Goal: Task Accomplishment & Management: Manage account settings

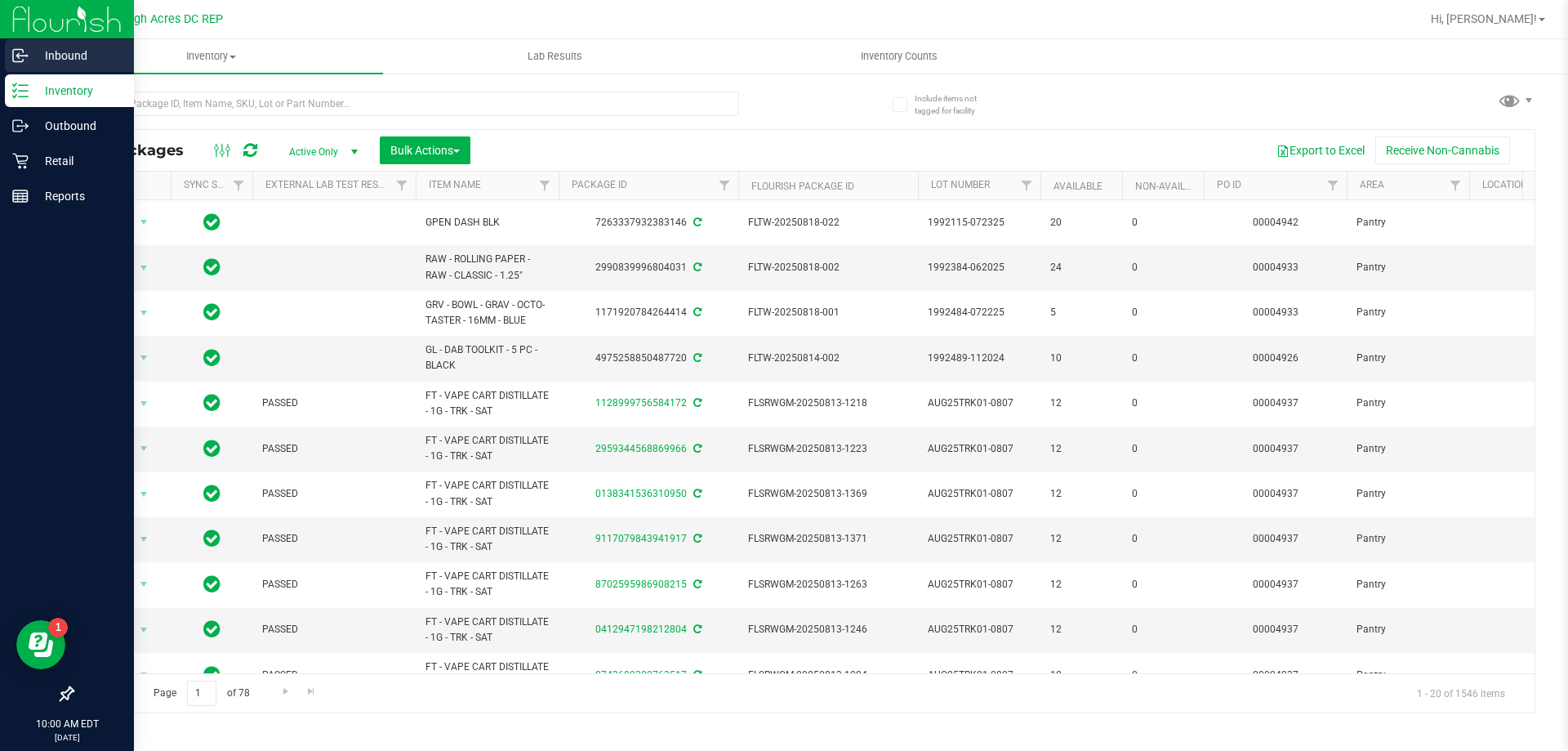
click at [86, 58] on p "Inbound" at bounding box center [78, 55] width 98 height 20
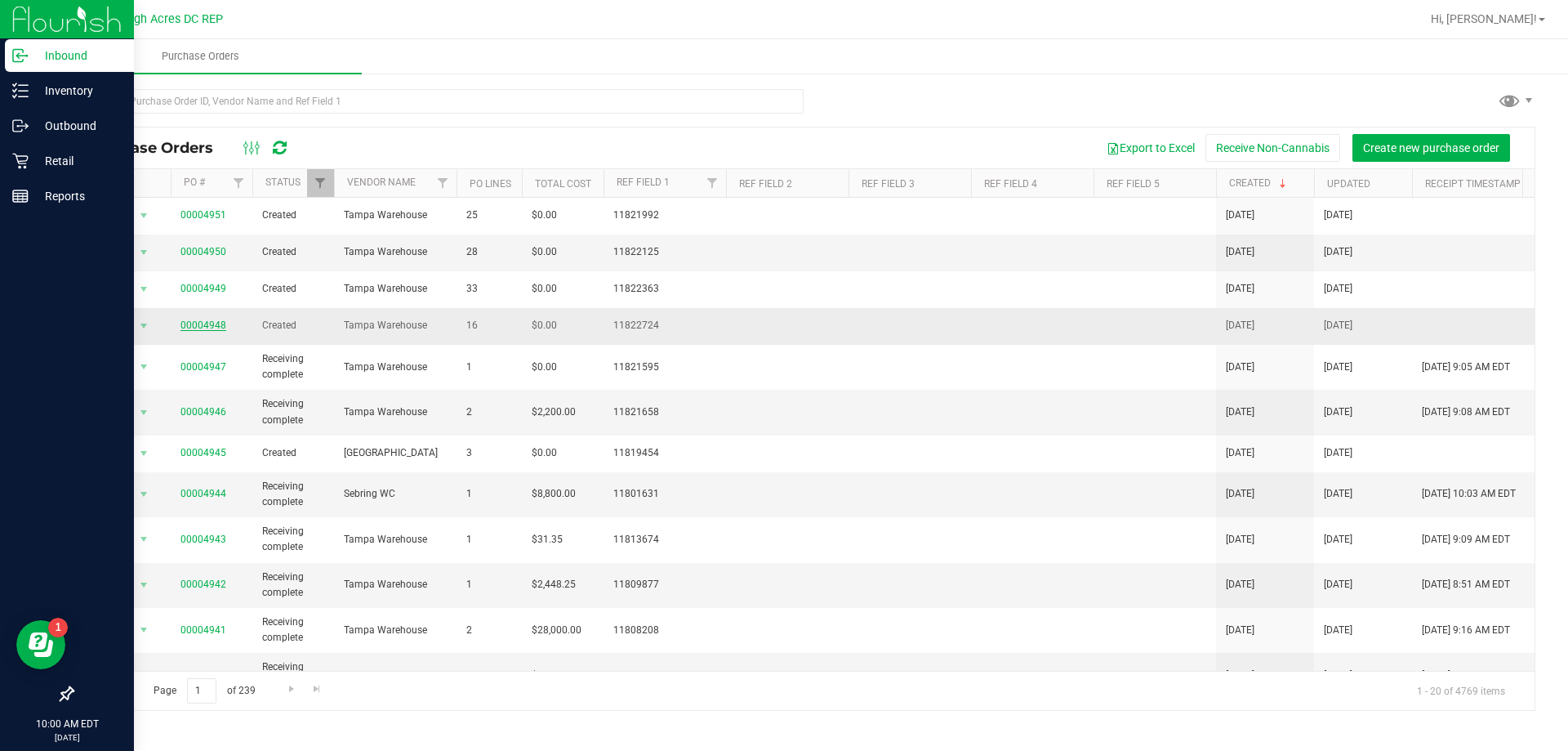
click at [198, 331] on link "00004948" at bounding box center [203, 325] width 46 height 11
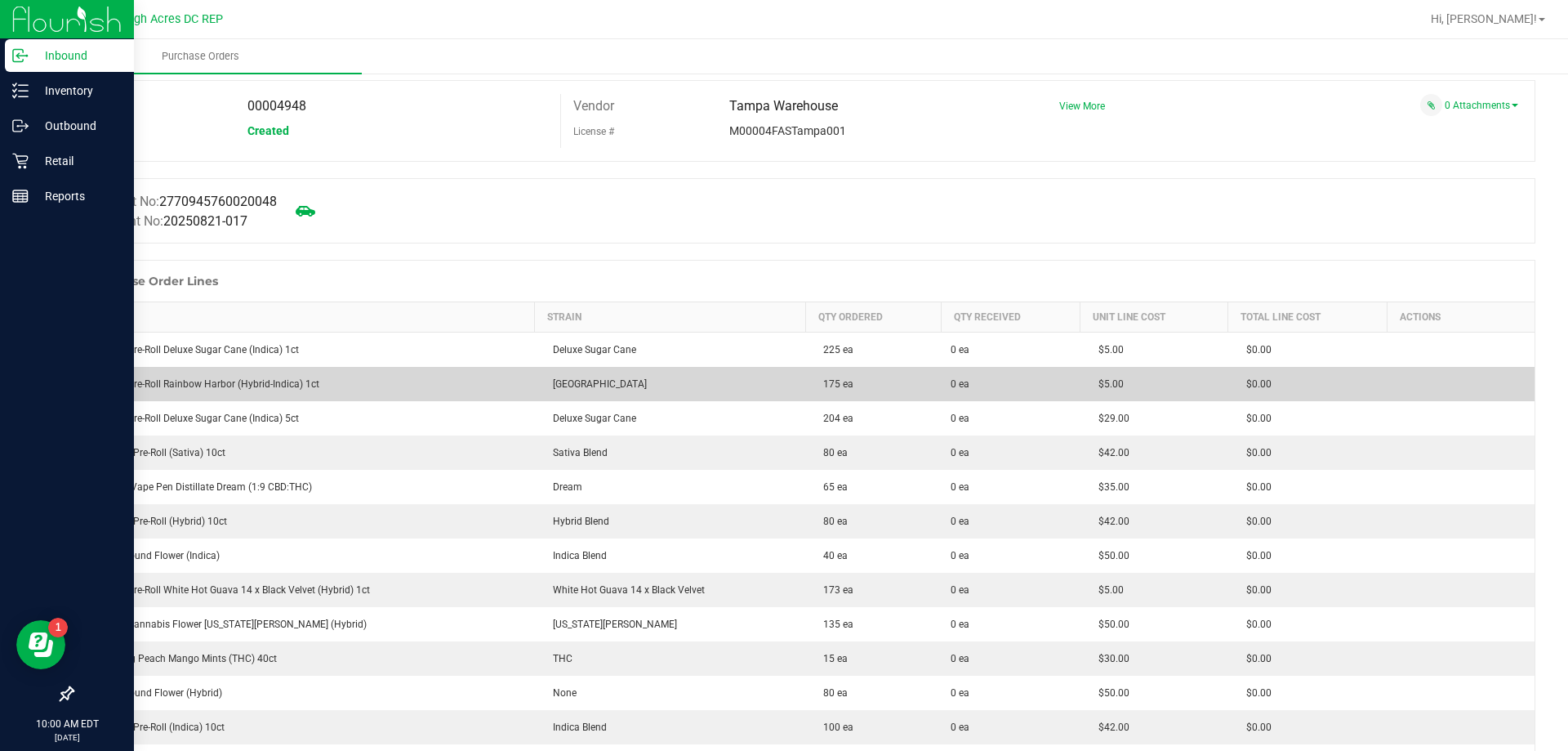
scroll to position [245, 0]
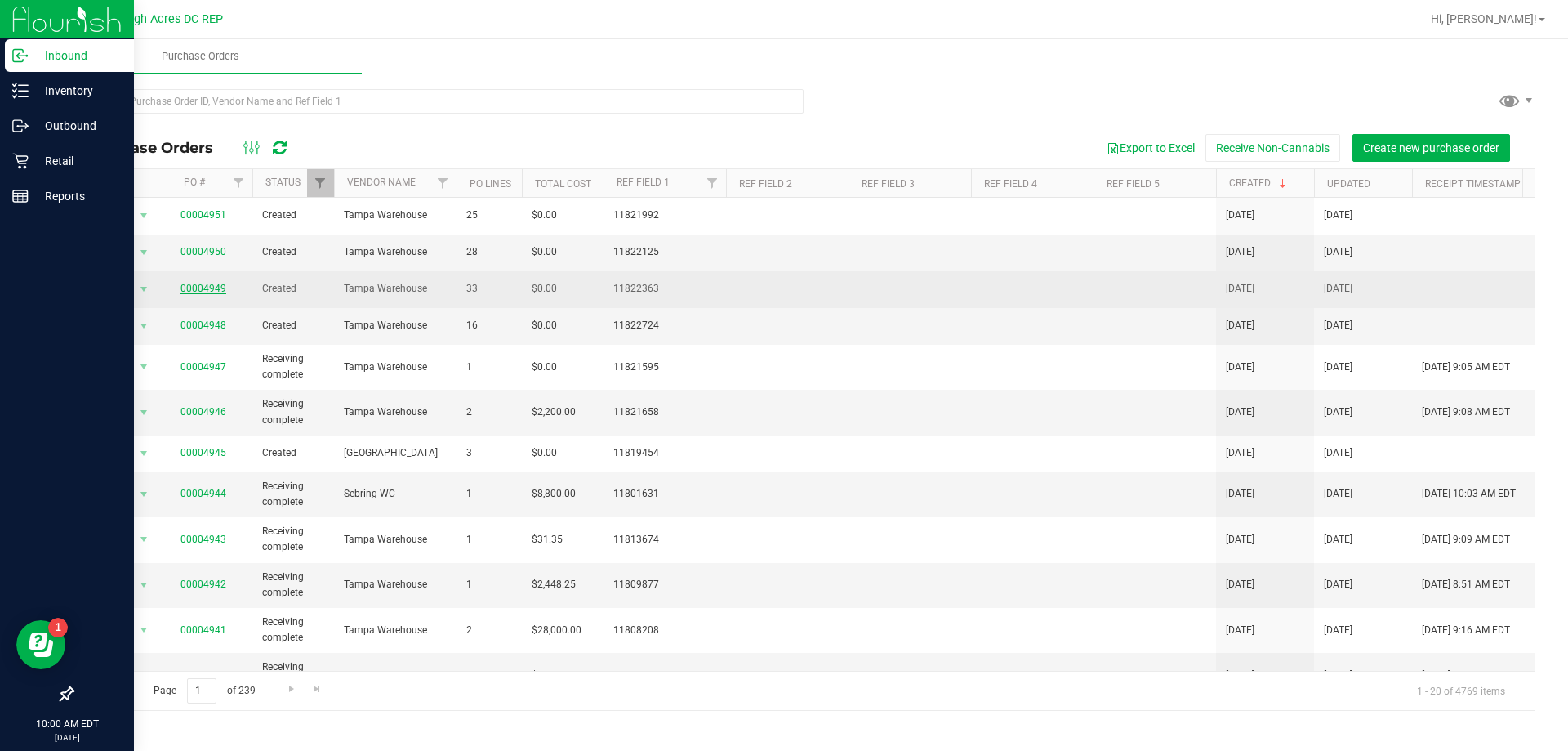
click at [207, 290] on link "00004949" at bounding box center [203, 289] width 46 height 11
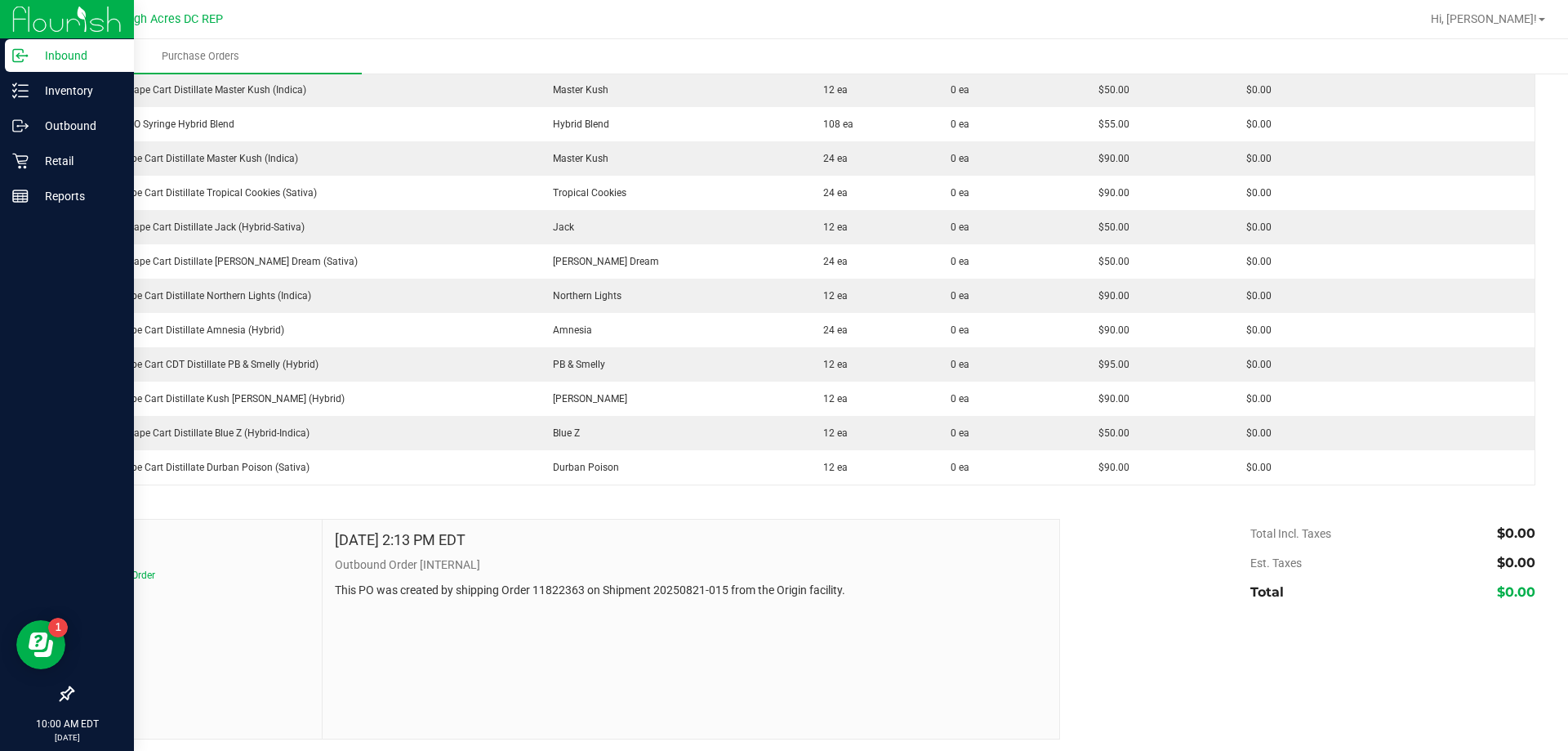
scroll to position [1037, 0]
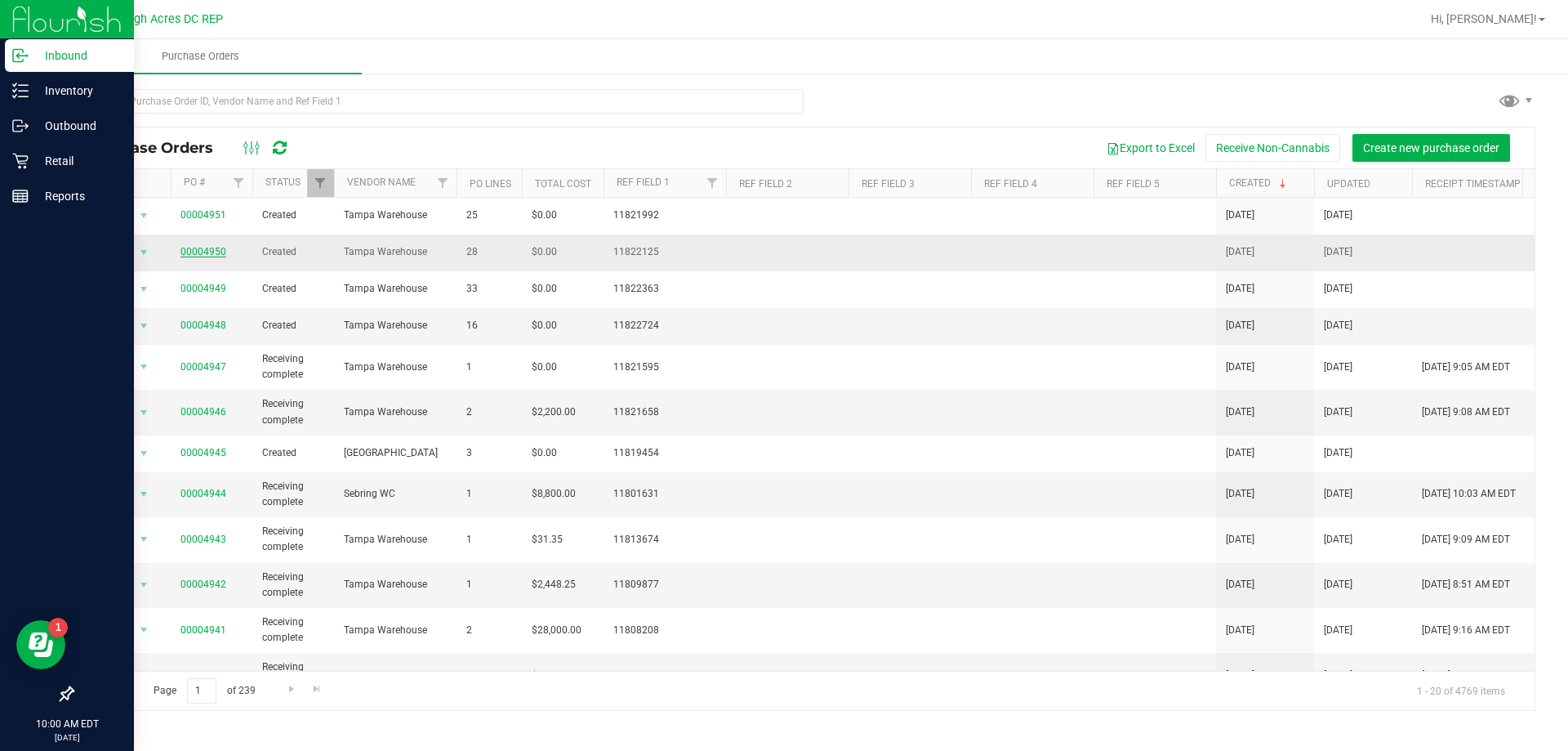
click at [203, 246] on link "00004950" at bounding box center [203, 251] width 46 height 11
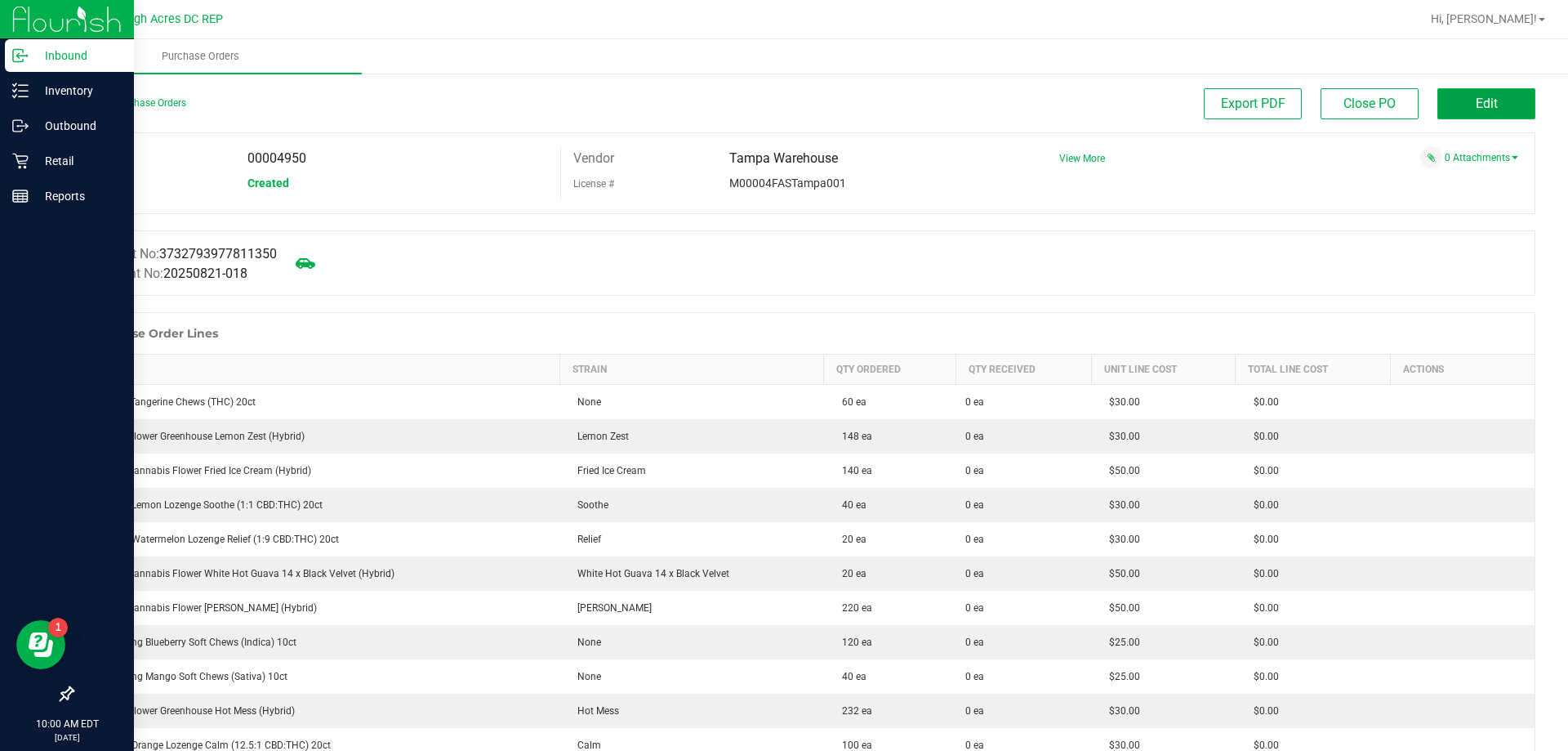
click at [1458, 91] on button "Edit" at bounding box center [1486, 103] width 98 height 31
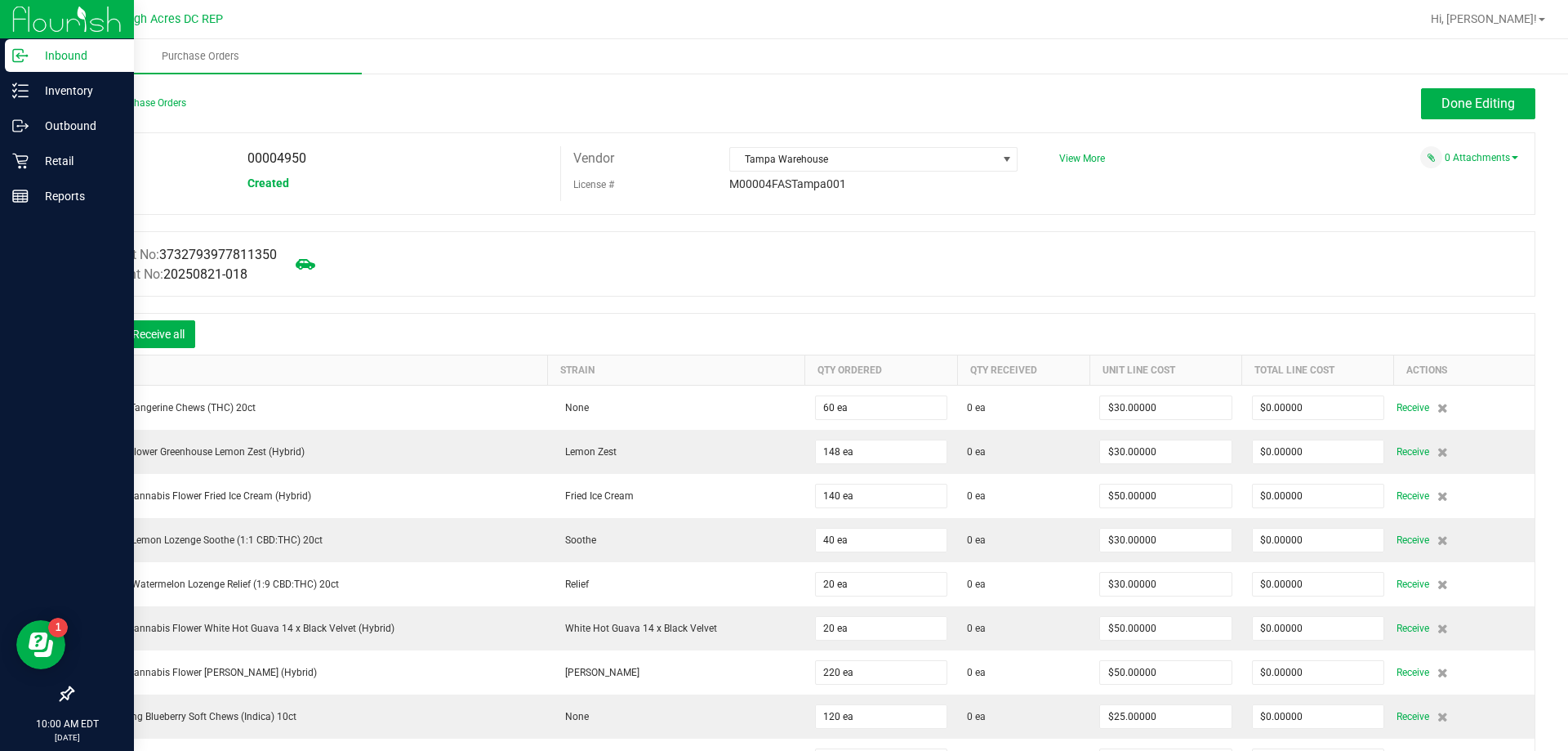
click at [99, 330] on icon at bounding box center [96, 335] width 16 height 16
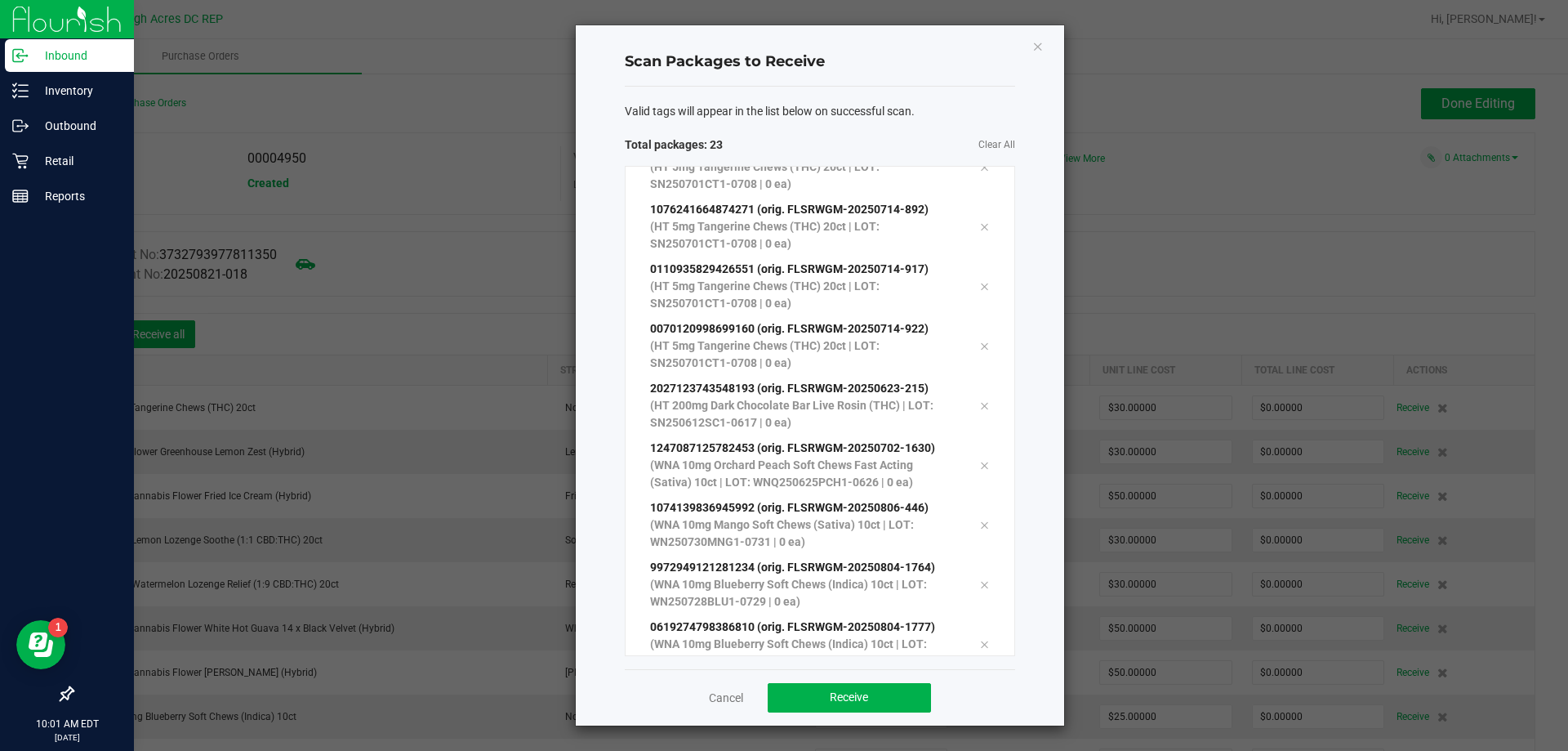
scroll to position [864, 0]
click at [882, 683] on button "Receive" at bounding box center [849, 697] width 163 height 29
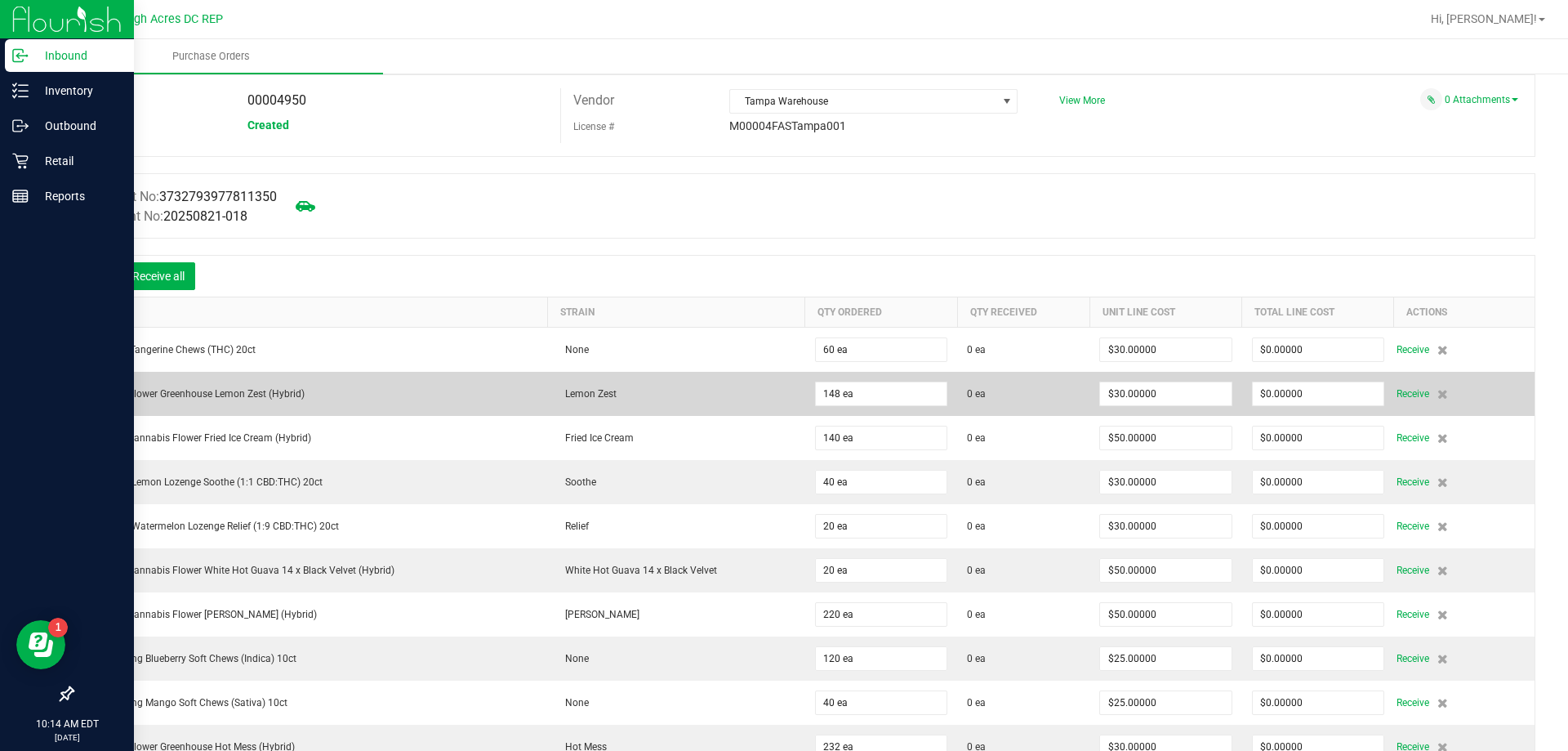
scroll to position [0, 0]
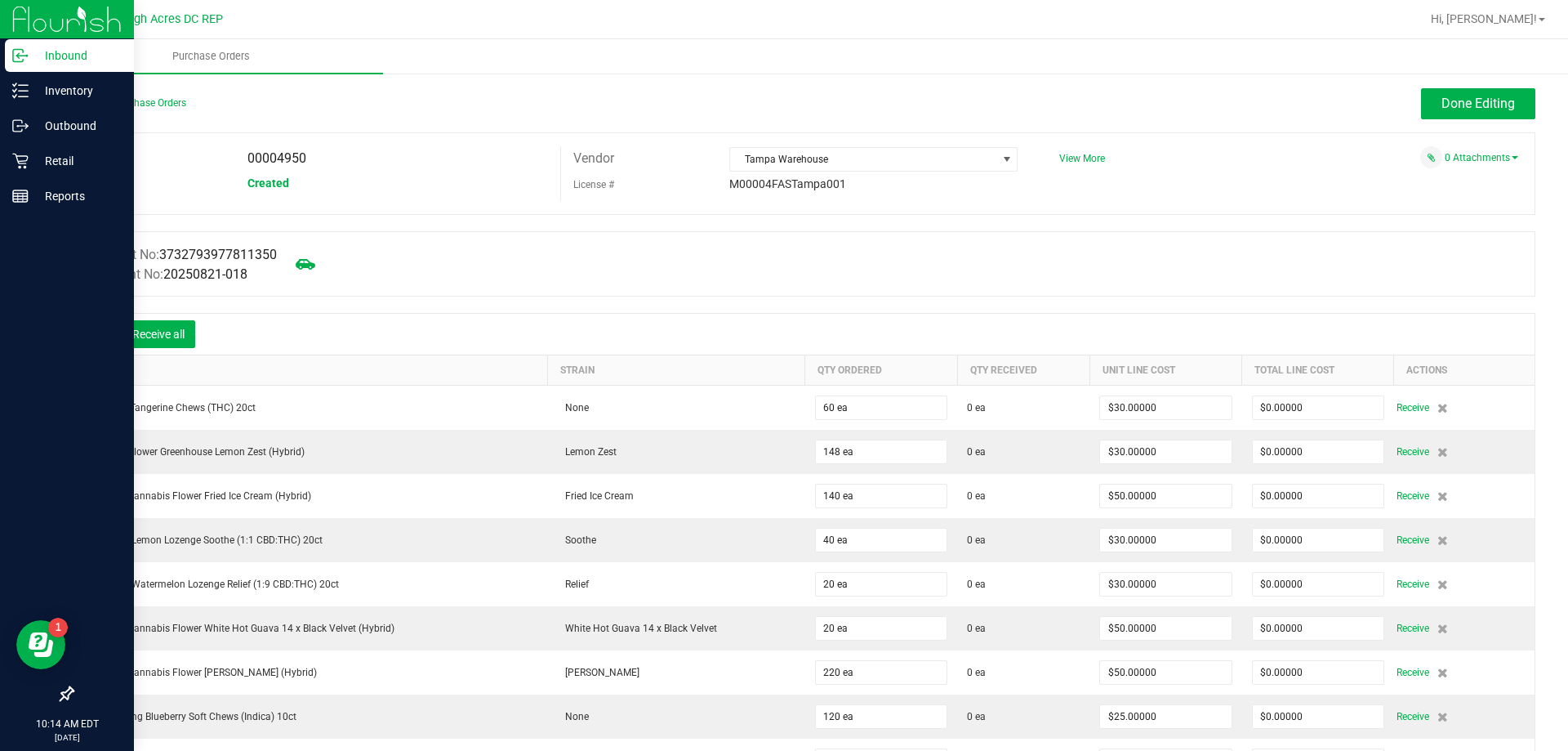
click at [92, 338] on icon at bounding box center [96, 335] width 16 height 16
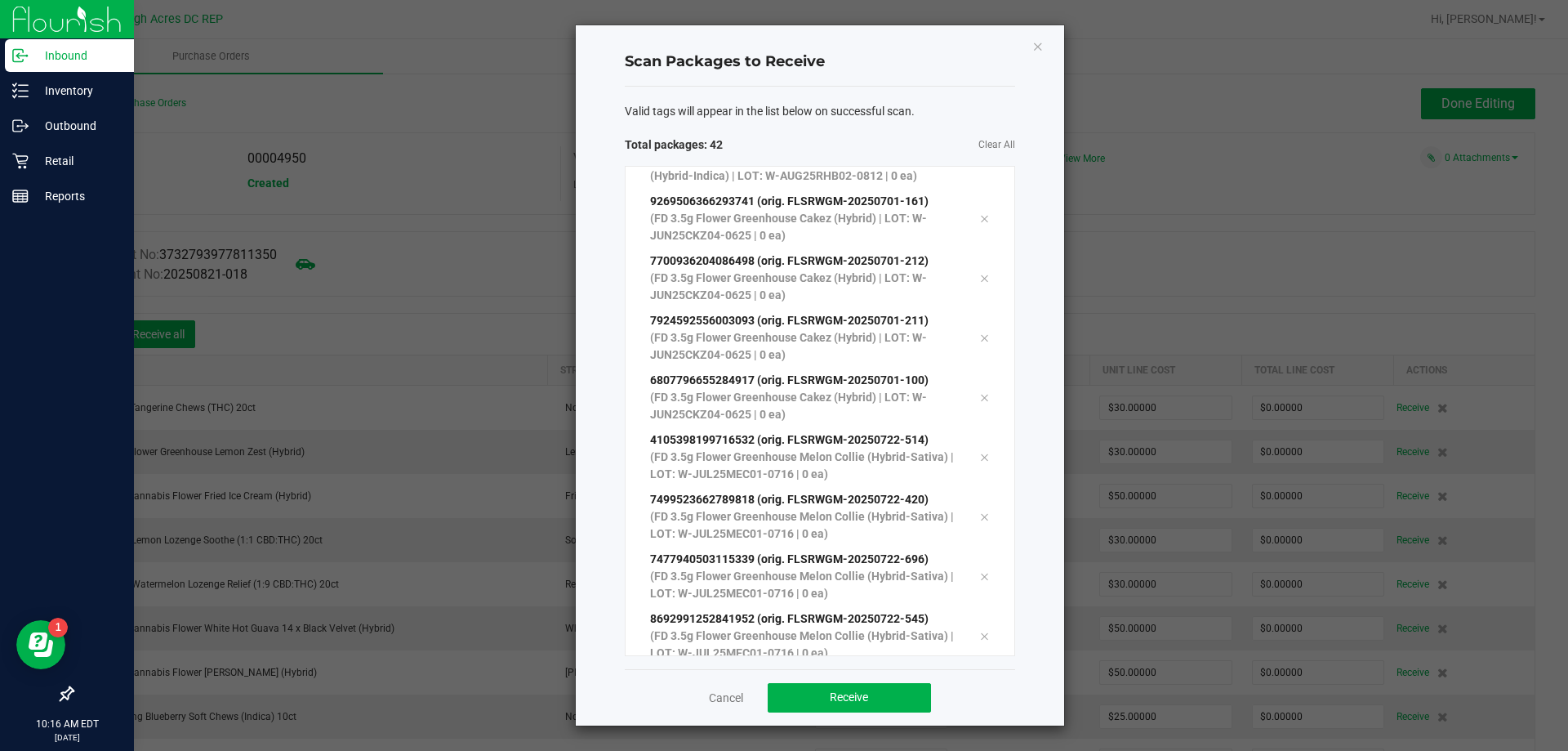
scroll to position [1997, 0]
click at [905, 703] on button "Receive" at bounding box center [849, 697] width 163 height 29
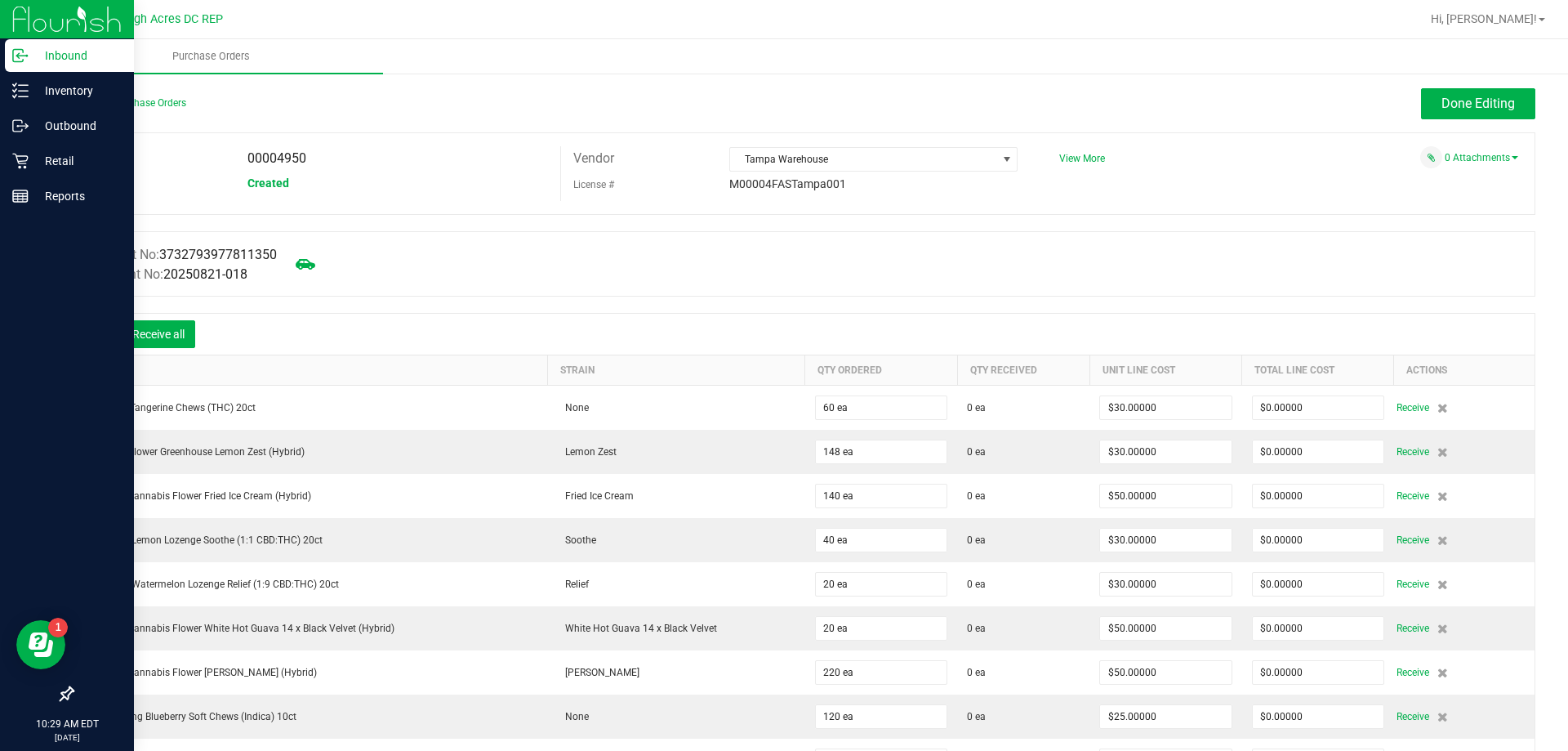
click at [92, 325] on div "Receive all" at bounding box center [142, 333] width 122 height 35
click at [92, 333] on icon at bounding box center [96, 335] width 16 height 16
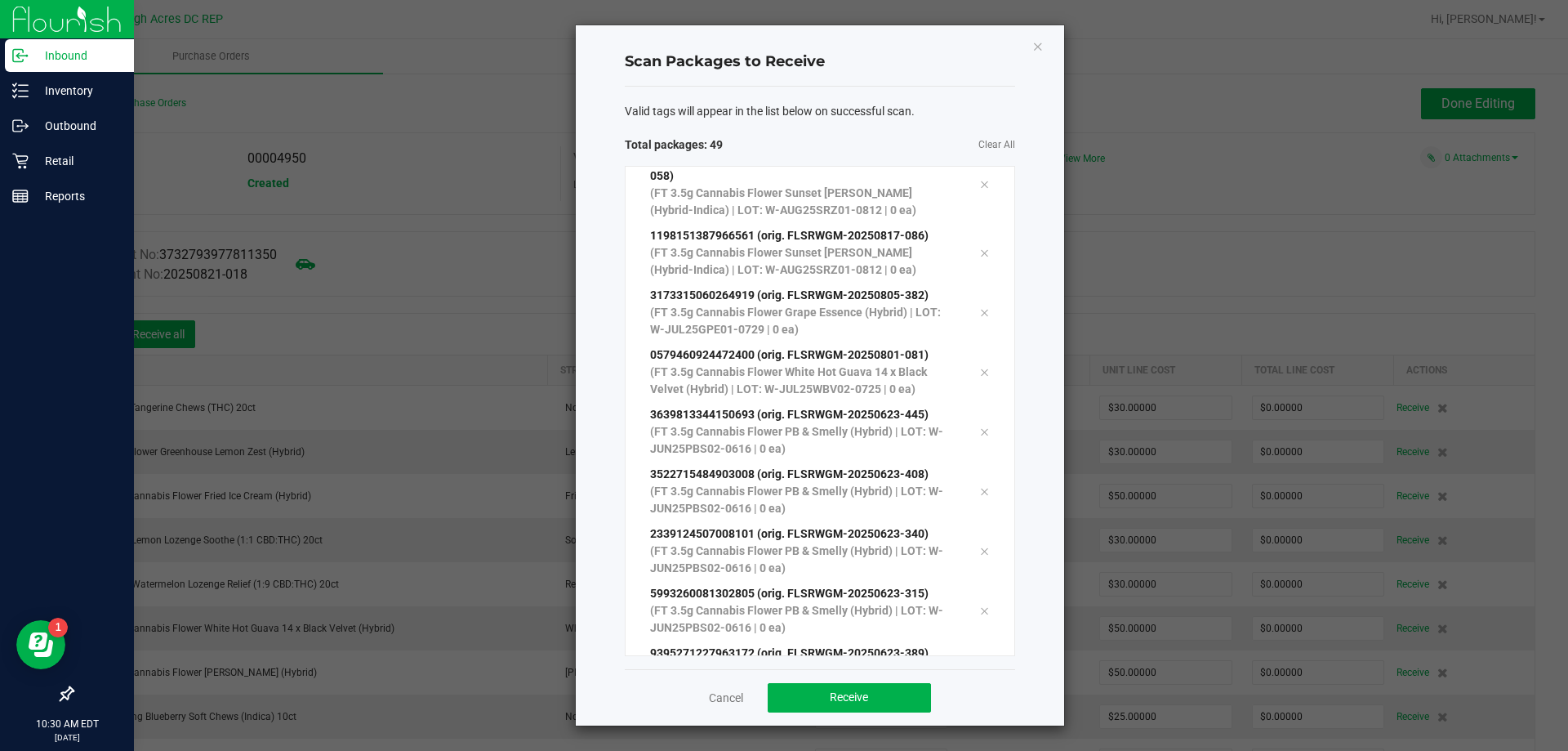
scroll to position [2414, 0]
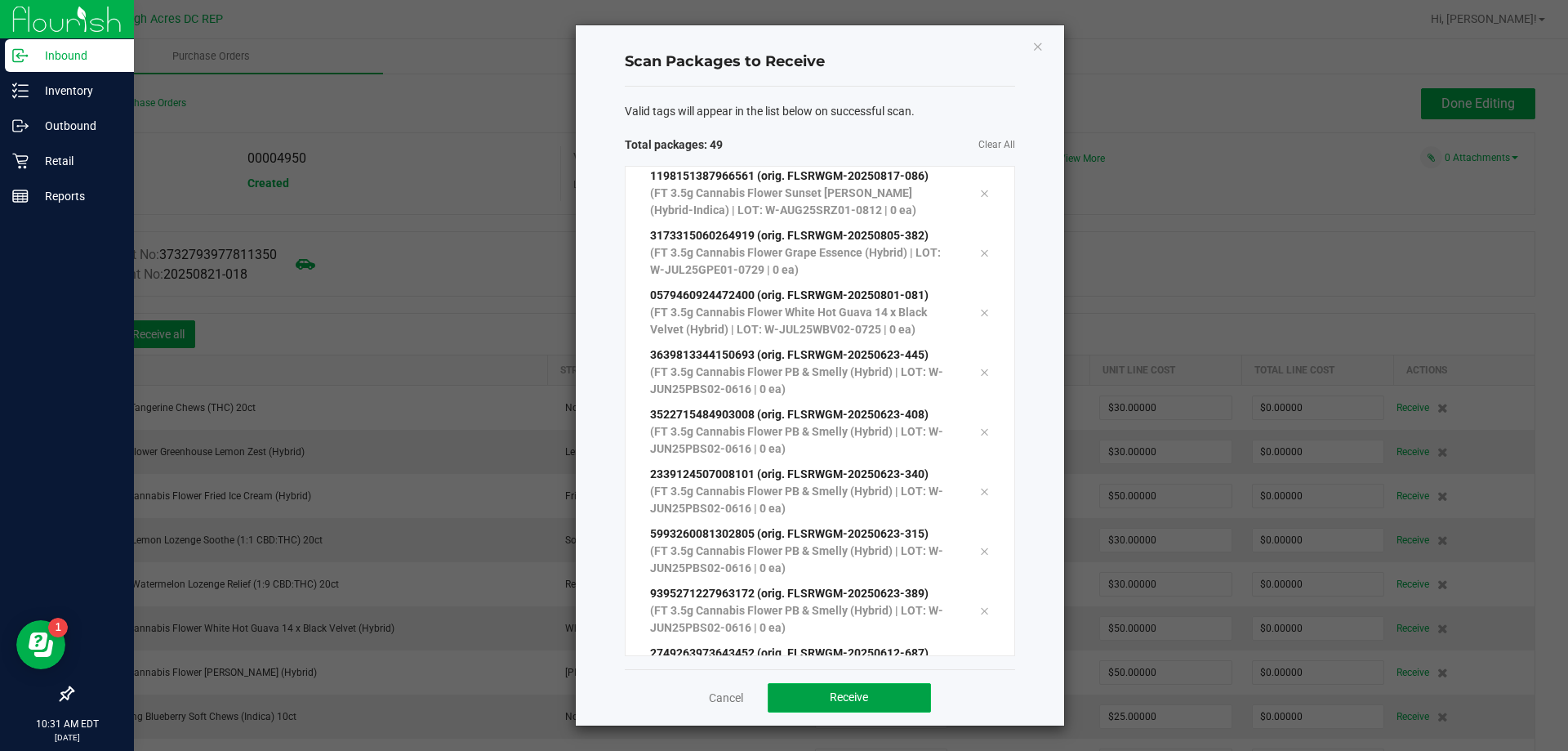
click at [894, 699] on button "Receive" at bounding box center [849, 697] width 163 height 29
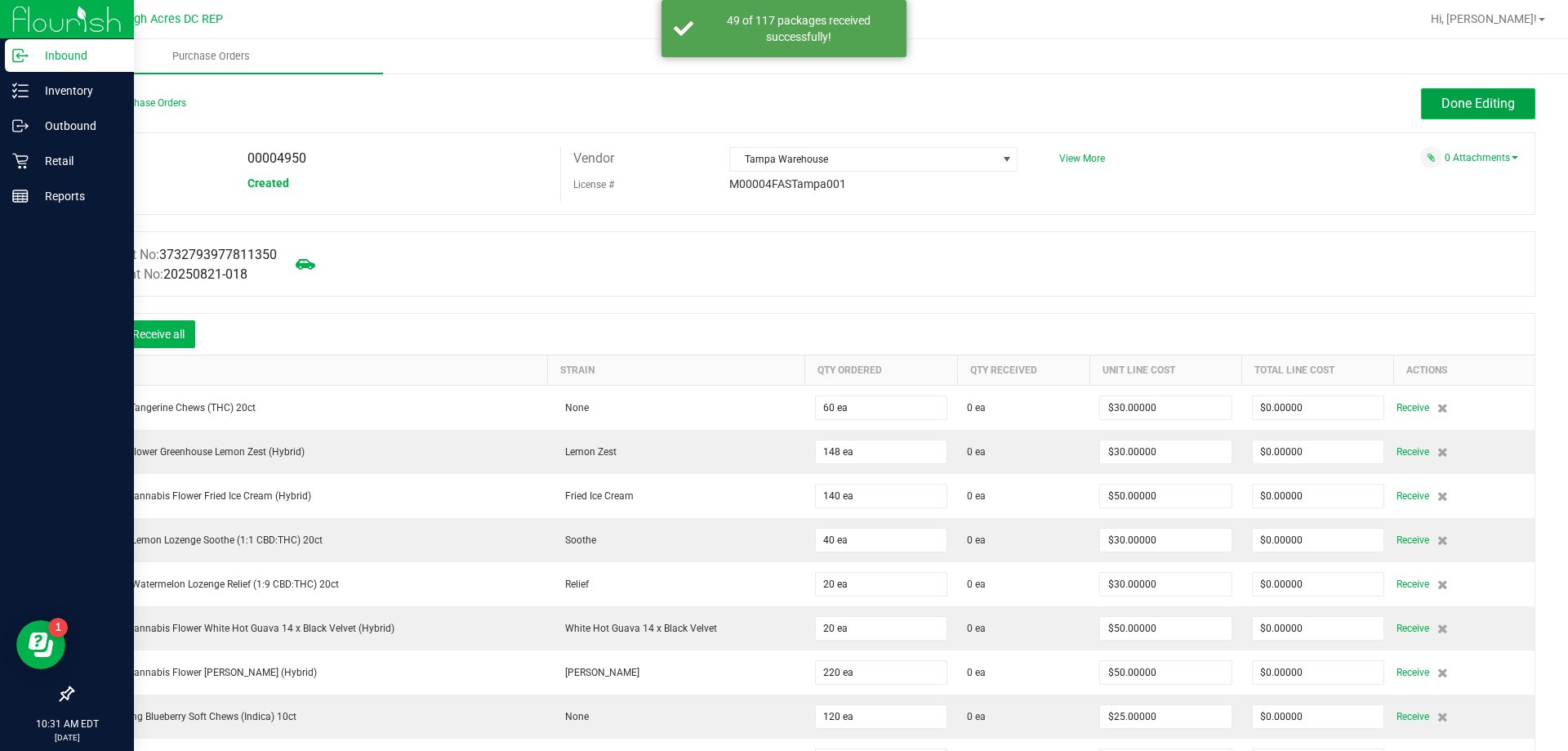
click at [1493, 114] on button "Done Editing" at bounding box center [1477, 103] width 114 height 31
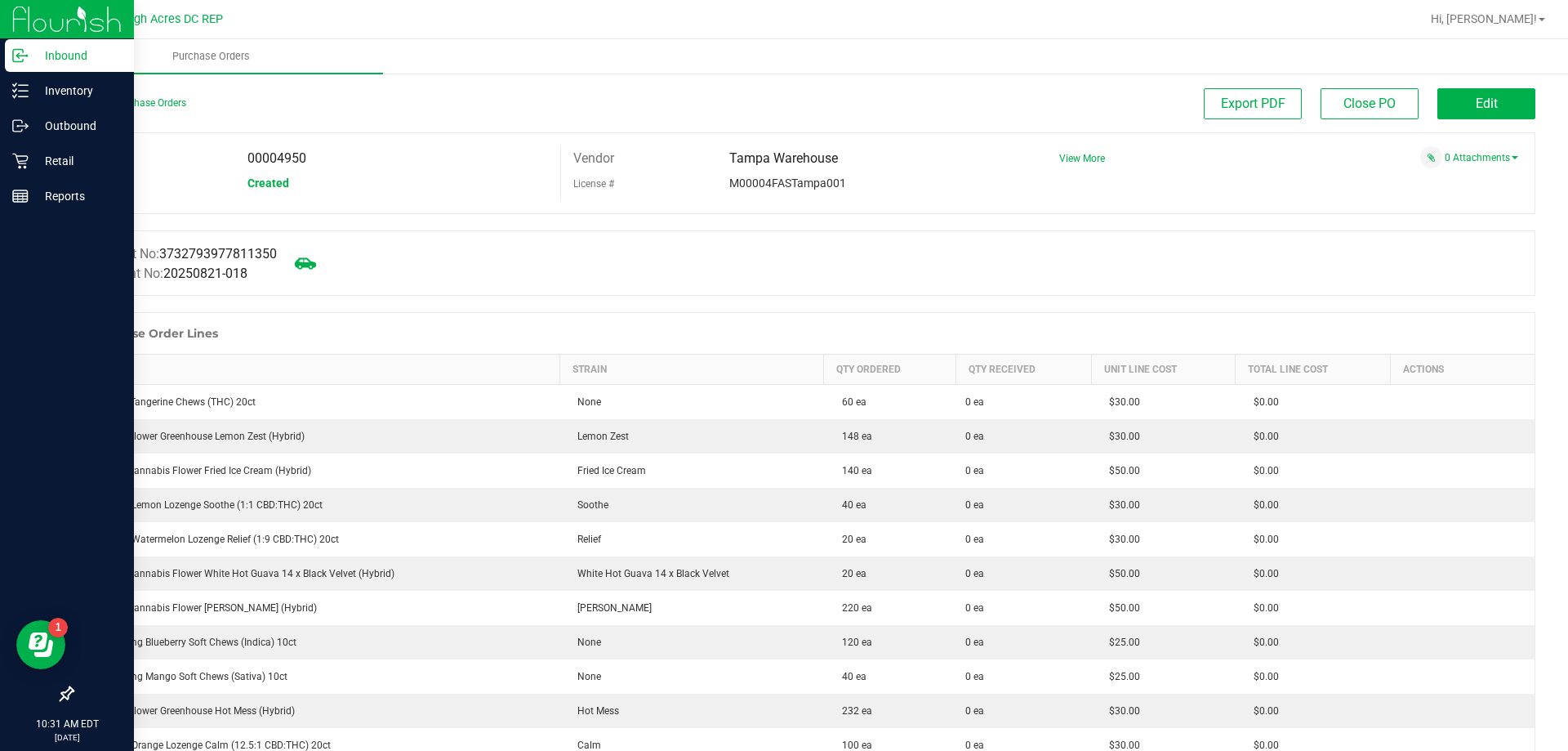
click at [302, 272] on icon at bounding box center [305, 262] width 21 height 21
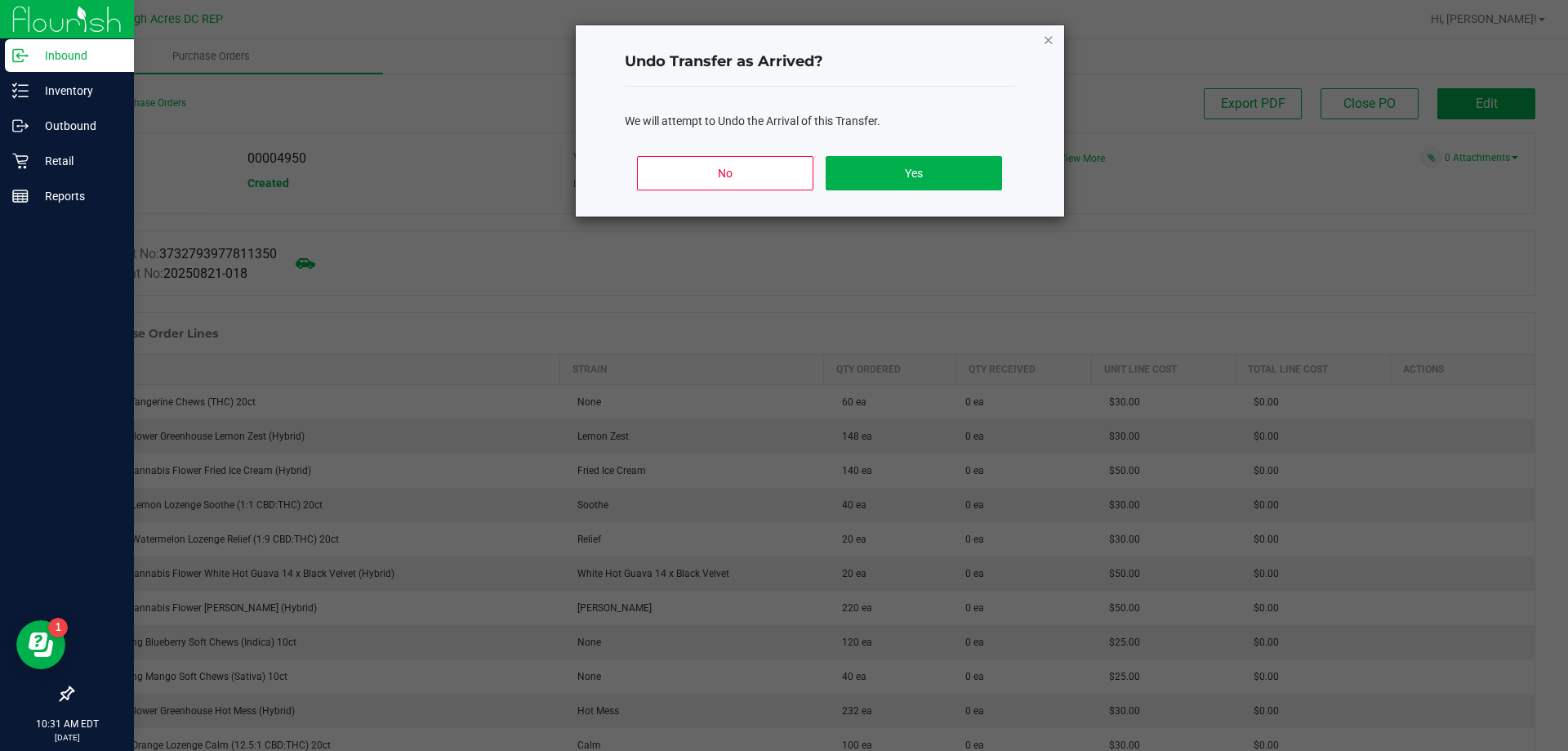
click at [1045, 36] on icon "Close" at bounding box center [1049, 38] width 11 height 20
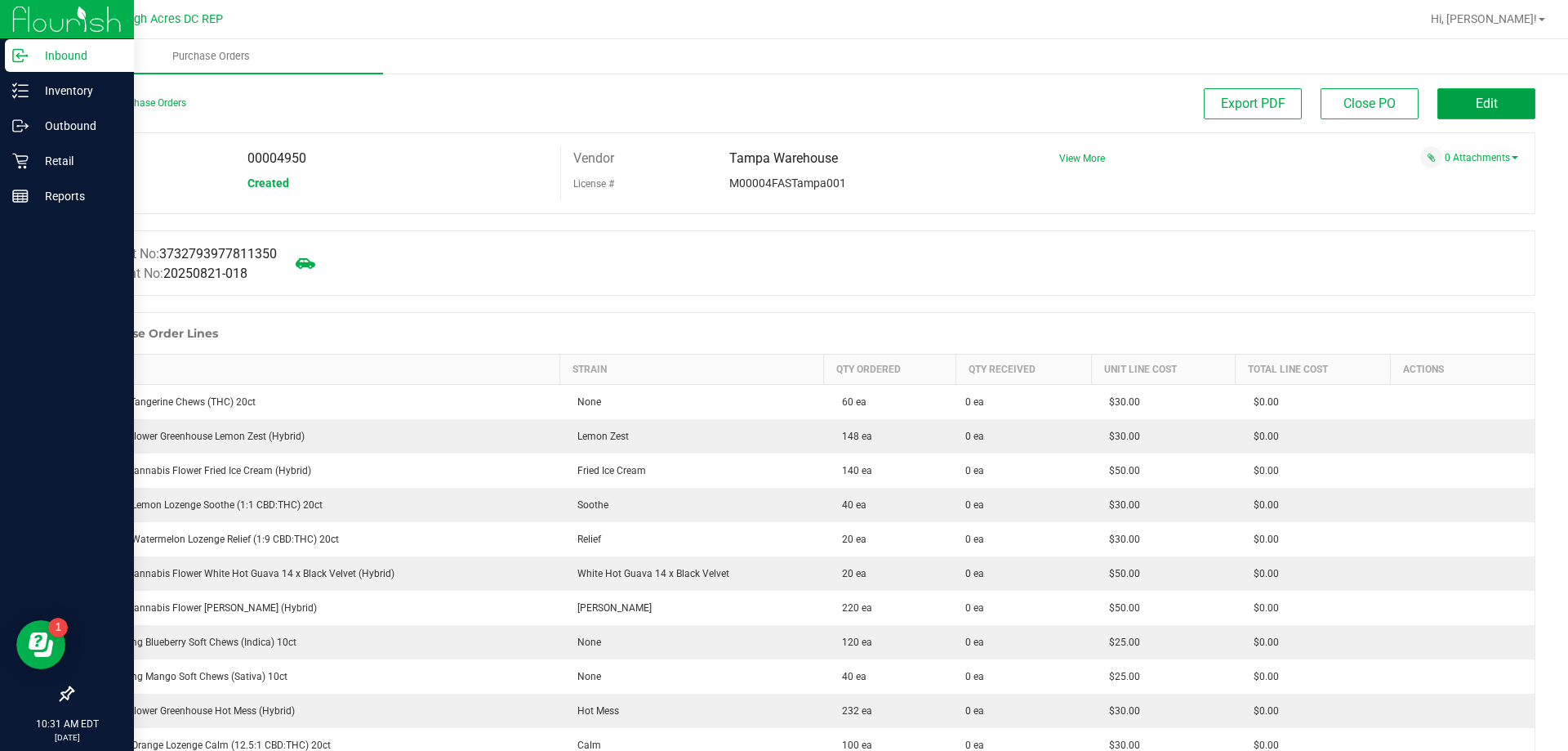
click at [1464, 89] on button "Edit" at bounding box center [1486, 103] width 98 height 31
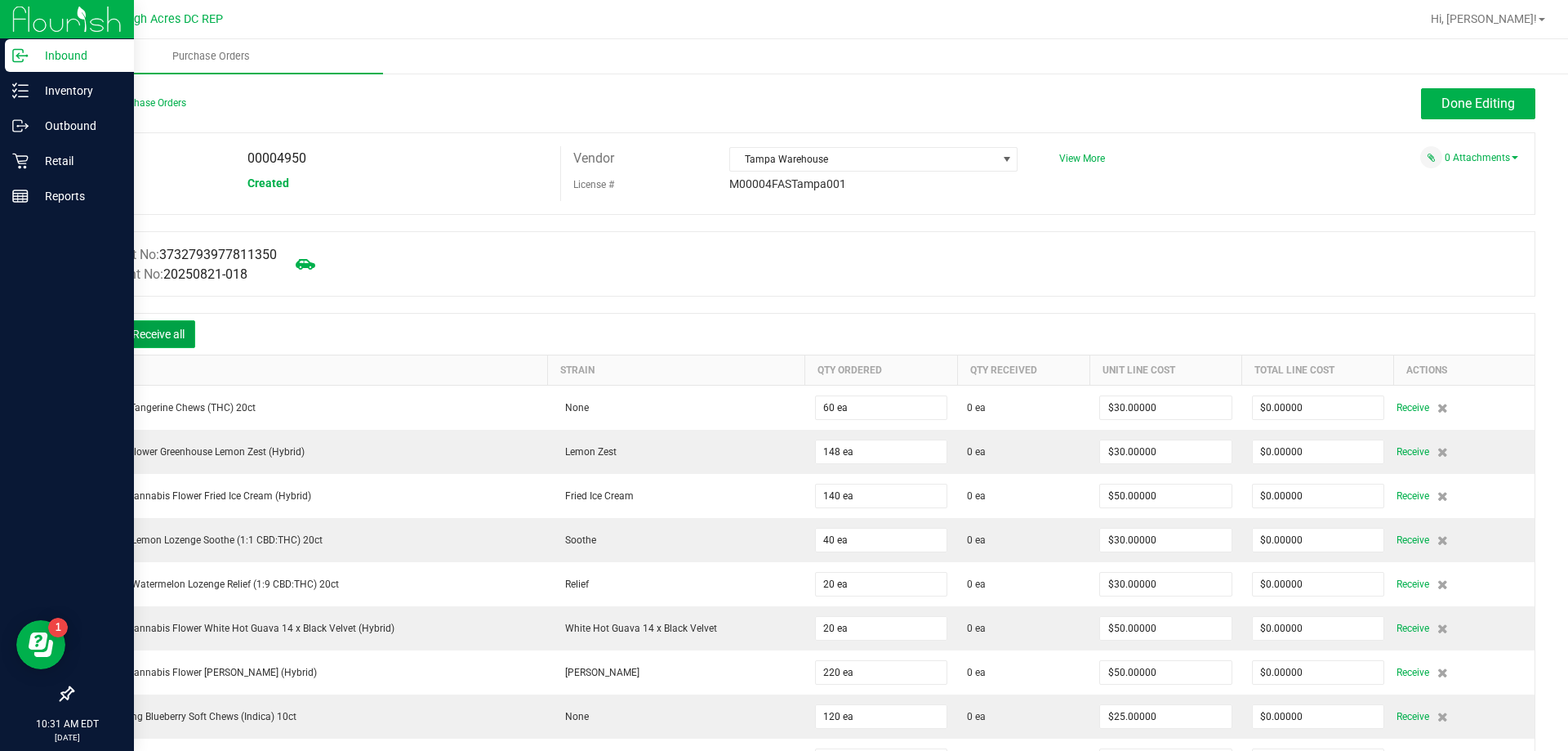
click at [179, 328] on button "Receive all" at bounding box center [158, 334] width 74 height 28
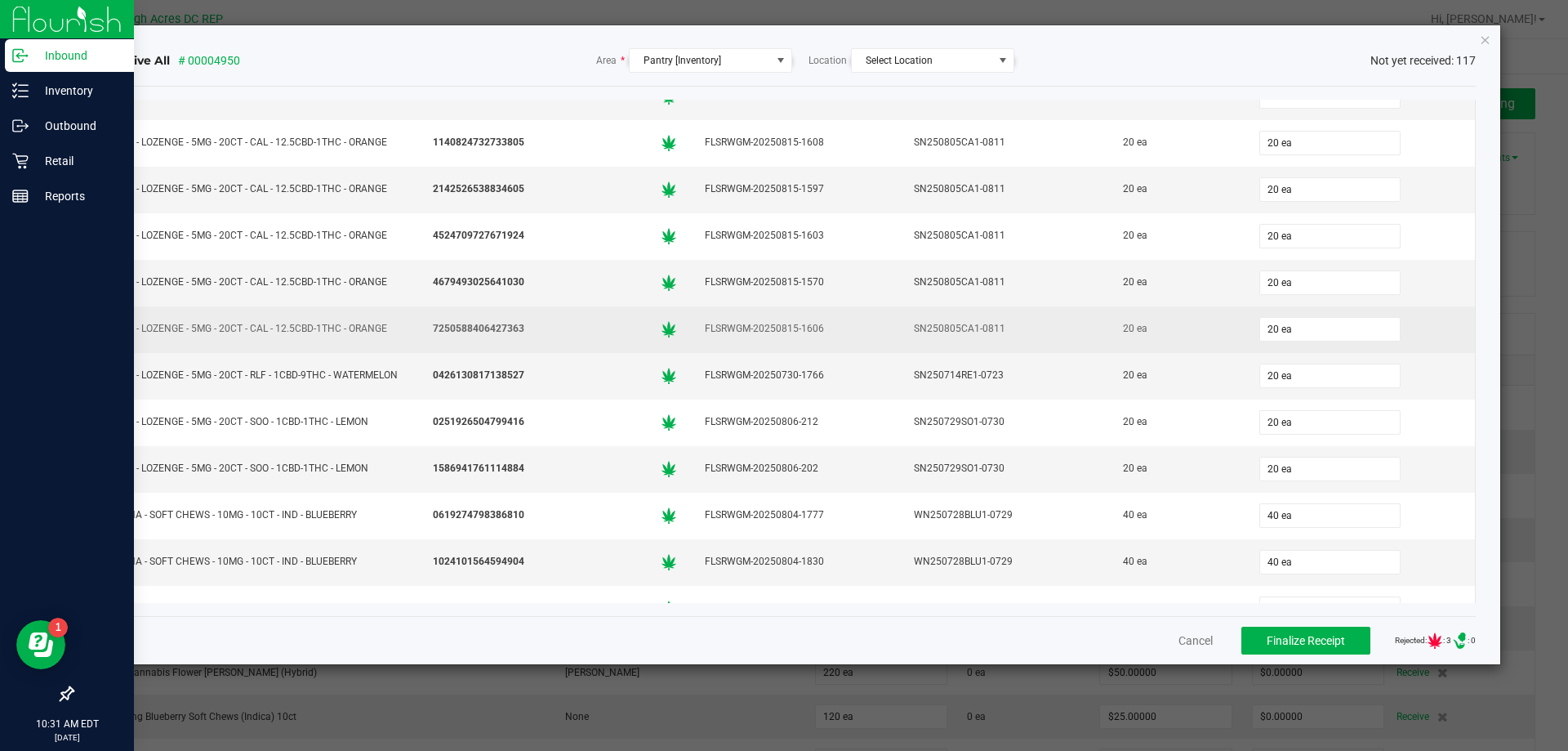
scroll to position [4987, 0]
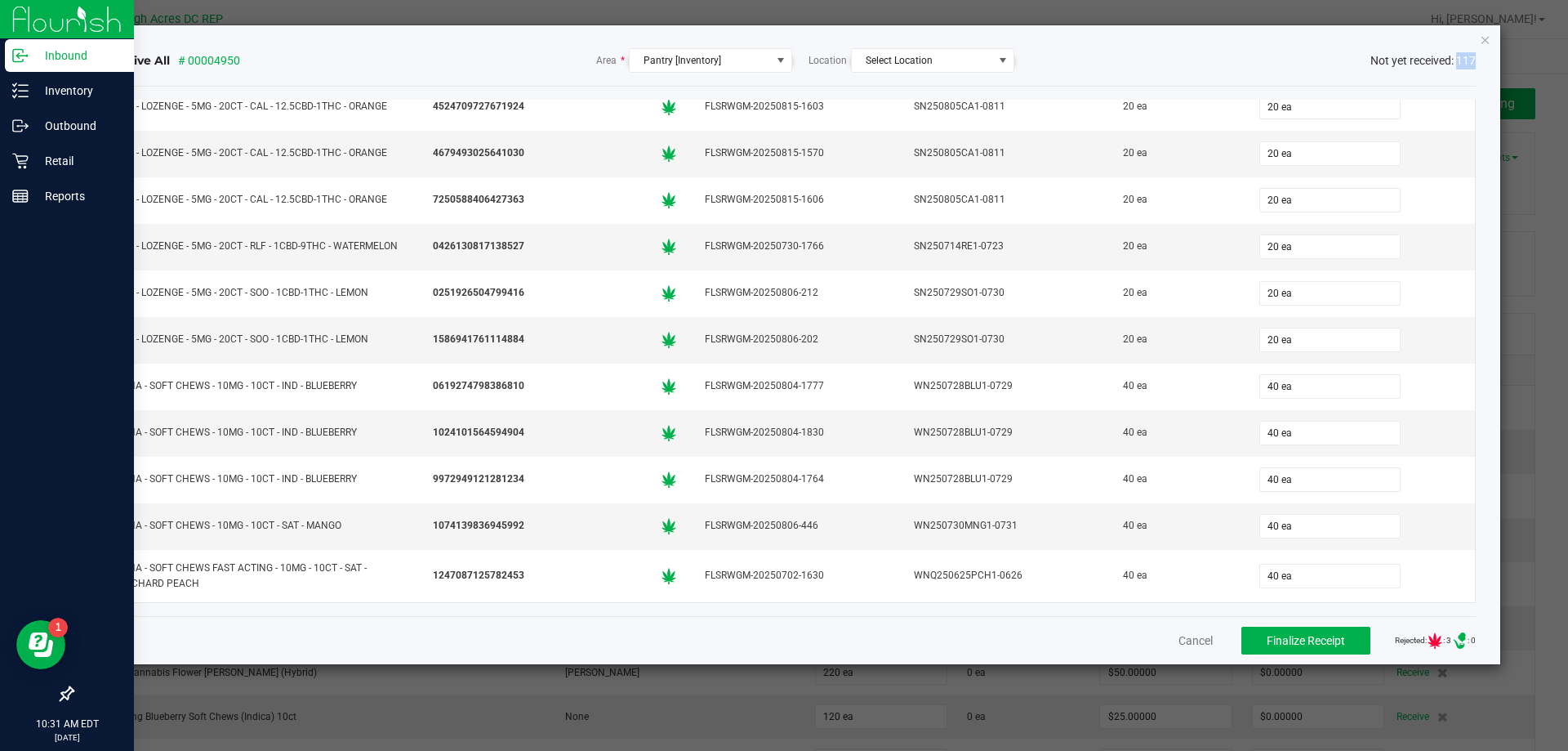
drag, startPoint x: 1481, startPoint y: 63, endPoint x: 1458, endPoint y: 62, distance: 23.0
click at [1458, 62] on div "Receive All # 00004950 Area * Pantry [Inventory] Location Select Location Not y…" at bounding box center [790, 345] width 1420 height 639
click at [1438, 48] on div "Receive All # 00004950 Area * Pantry [Inventory] Location Select Location Not y…" at bounding box center [790, 61] width 1372 height 51
click at [1485, 42] on icon "Close" at bounding box center [1485, 38] width 11 height 20
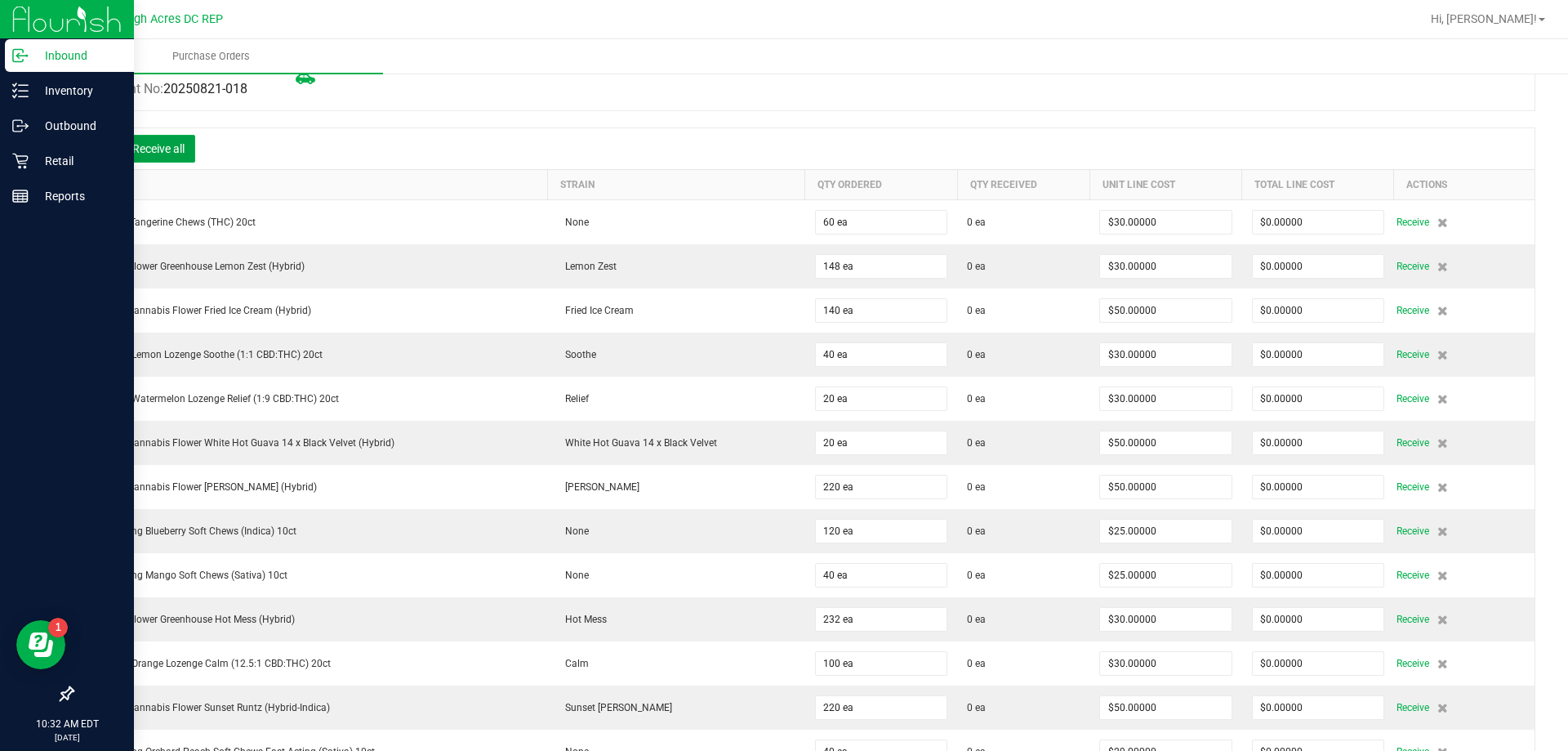
scroll to position [0, 0]
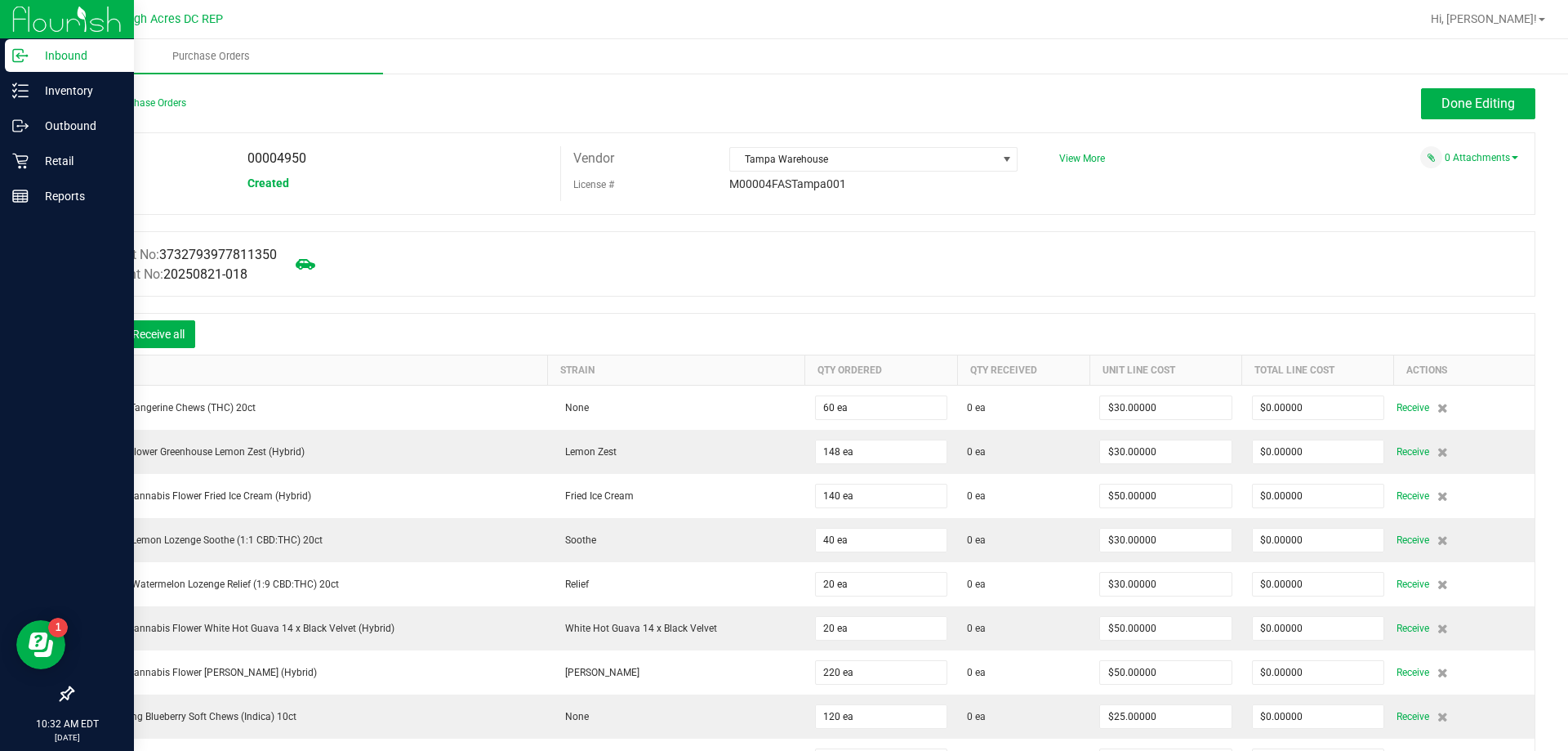
click at [97, 336] on icon at bounding box center [96, 335] width 16 height 16
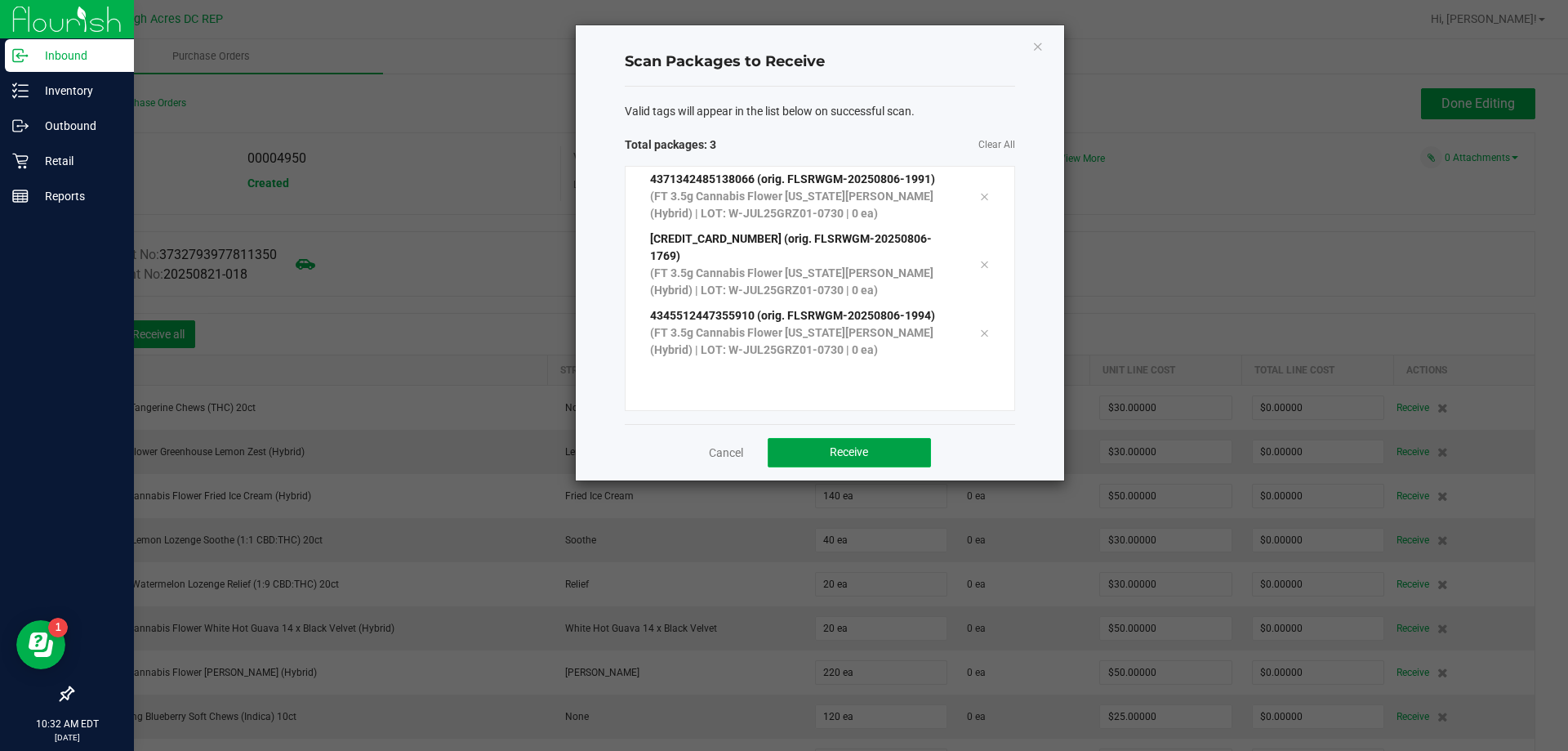
click at [923, 446] on button "Receive" at bounding box center [849, 452] width 163 height 29
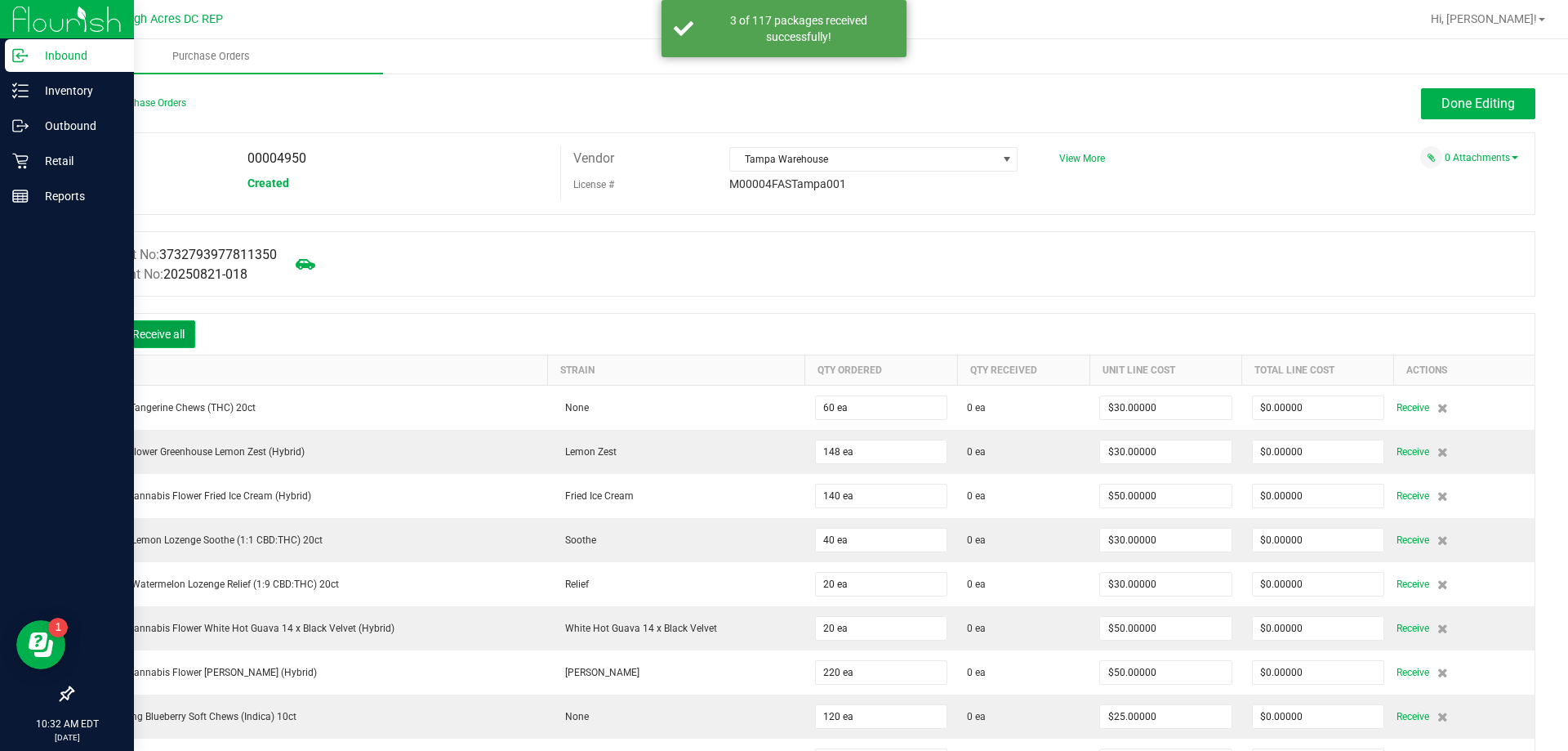
click at [179, 334] on button "Receive all" at bounding box center [158, 334] width 74 height 28
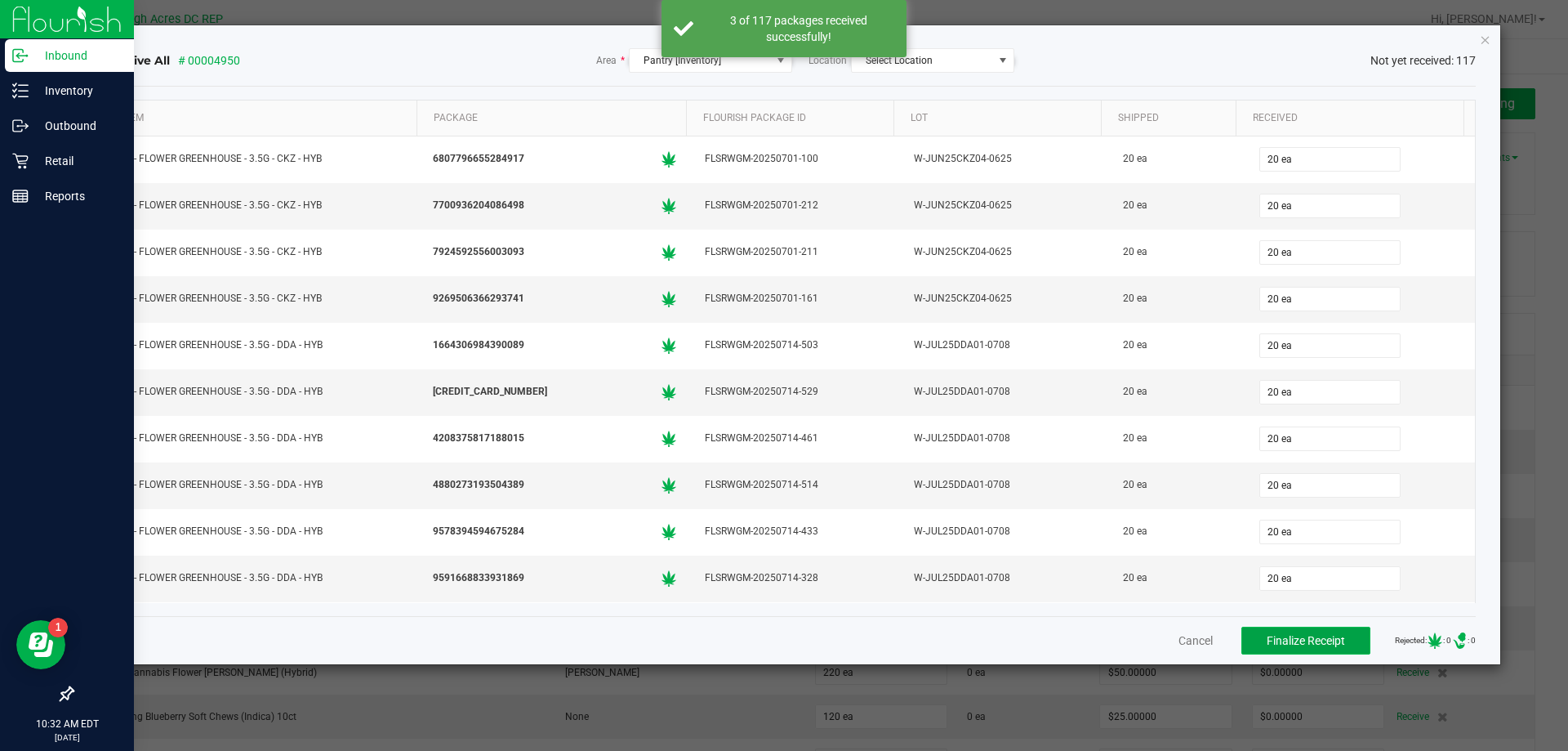
click at [1322, 644] on span "Finalize Receipt" at bounding box center [1306, 640] width 78 height 13
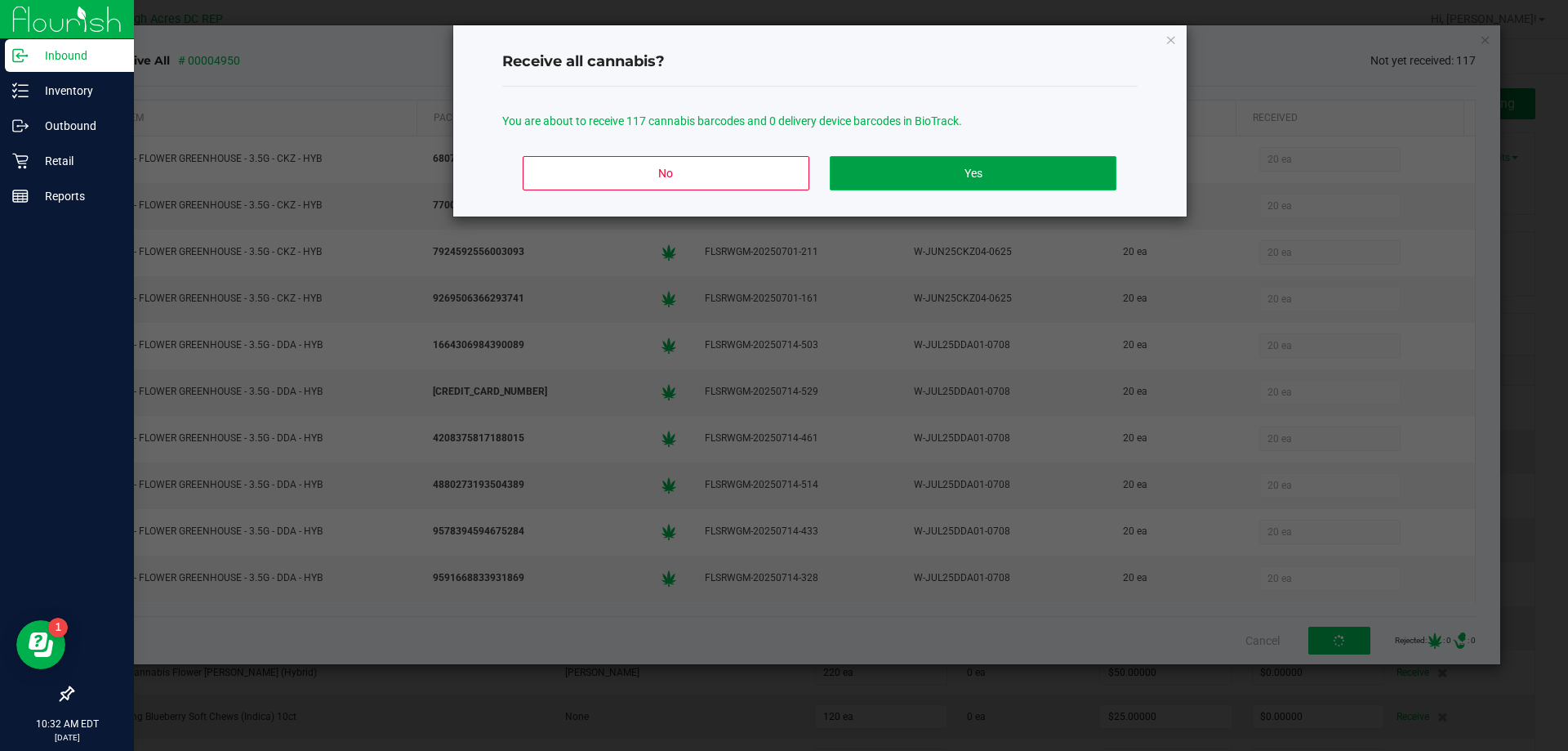
click at [1056, 175] on button "Yes" at bounding box center [972, 173] width 286 height 35
